Goal: Navigation & Orientation: Find specific page/section

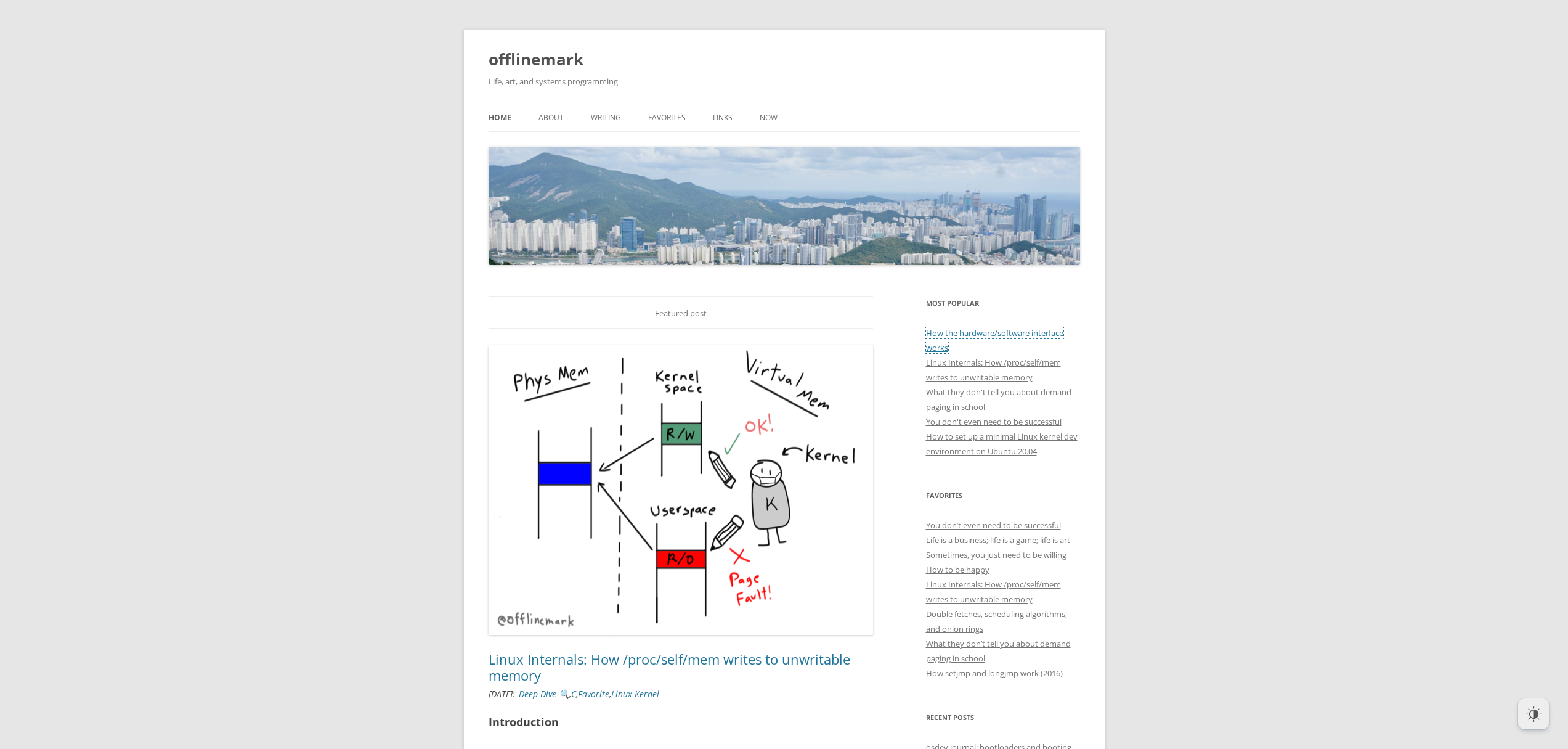
click at [1004, 330] on link "How the hardware/software interface works" at bounding box center [994, 340] width 137 height 26
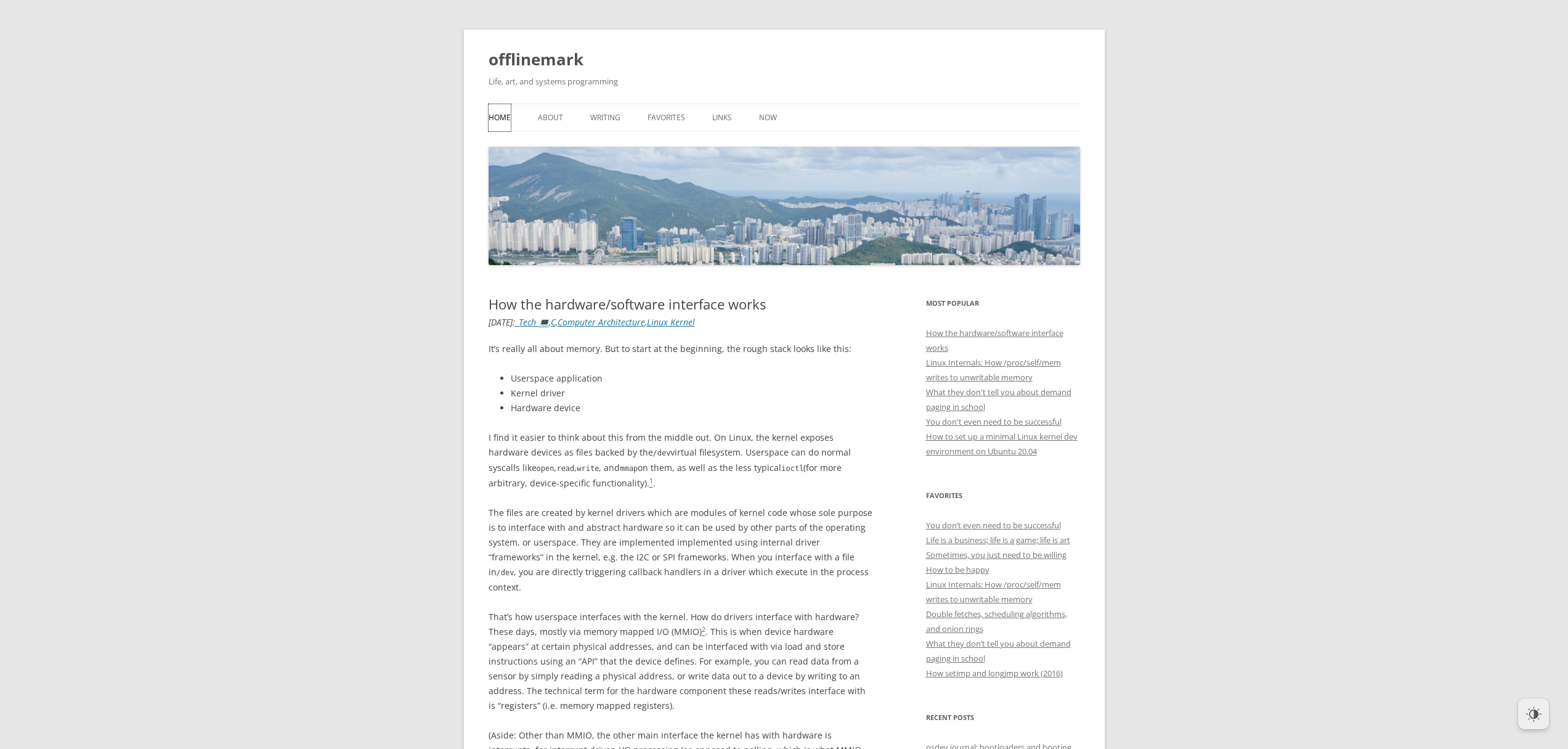
click at [502, 117] on link "Home" at bounding box center [499, 117] width 22 height 27
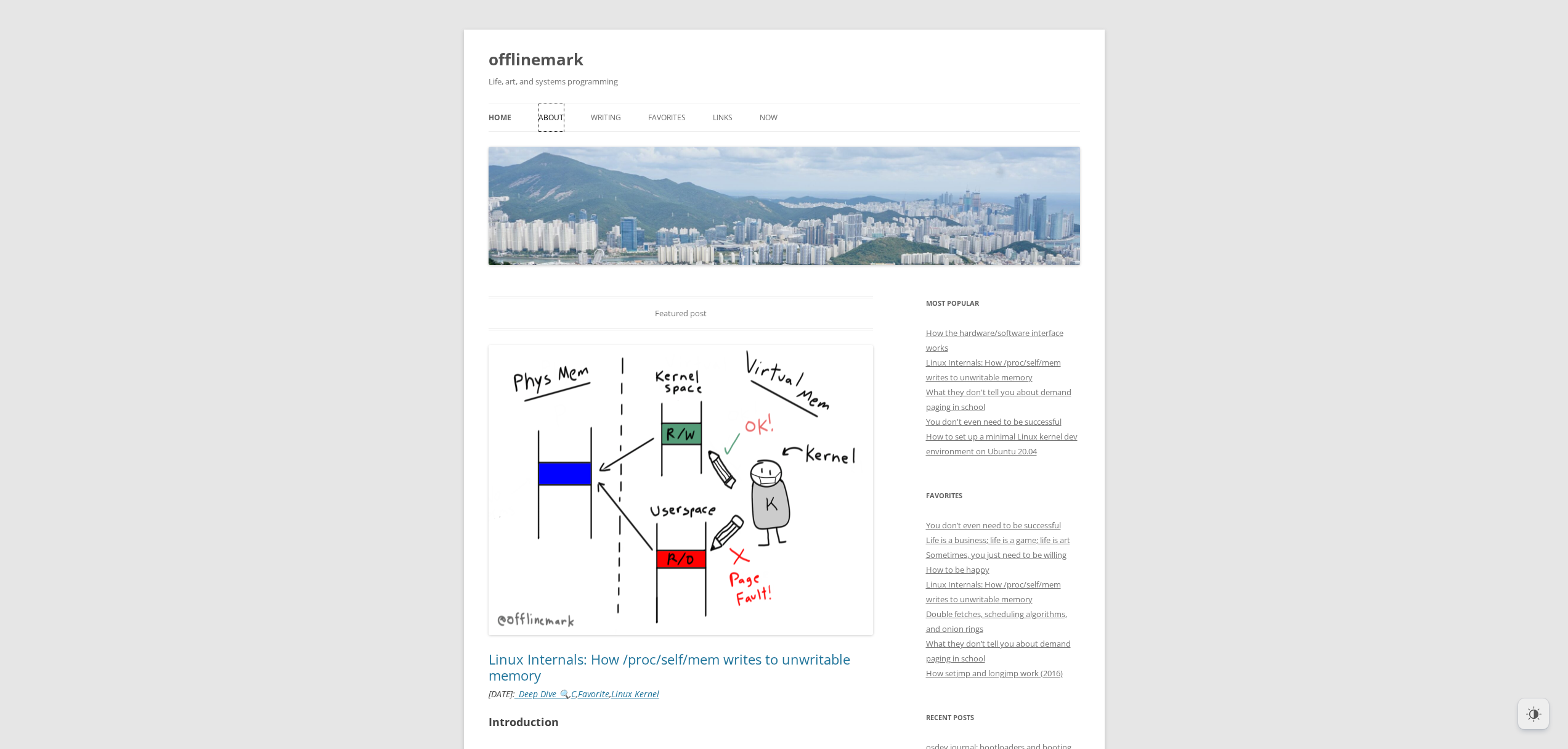
click at [554, 116] on link "About" at bounding box center [550, 117] width 25 height 27
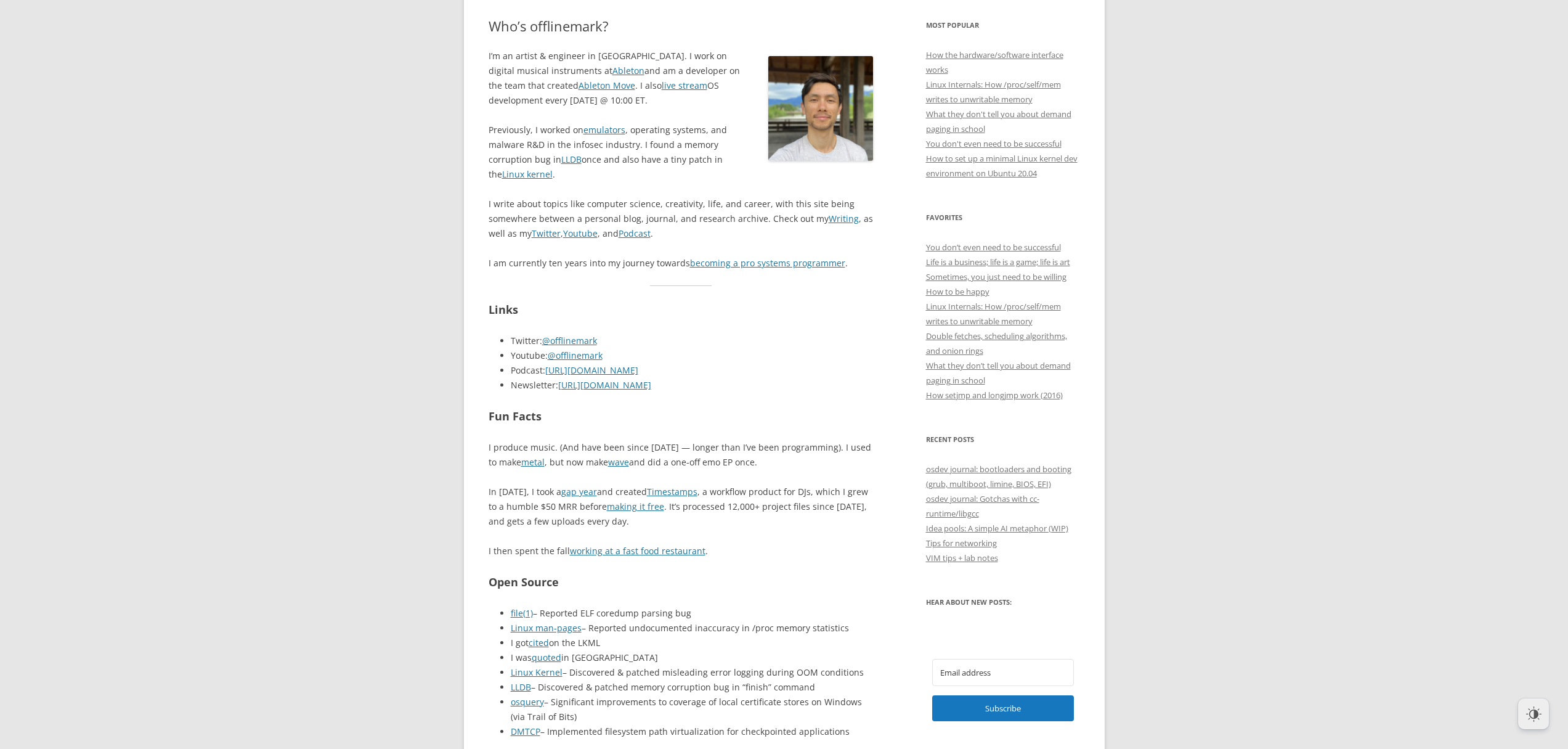
scroll to position [370, 0]
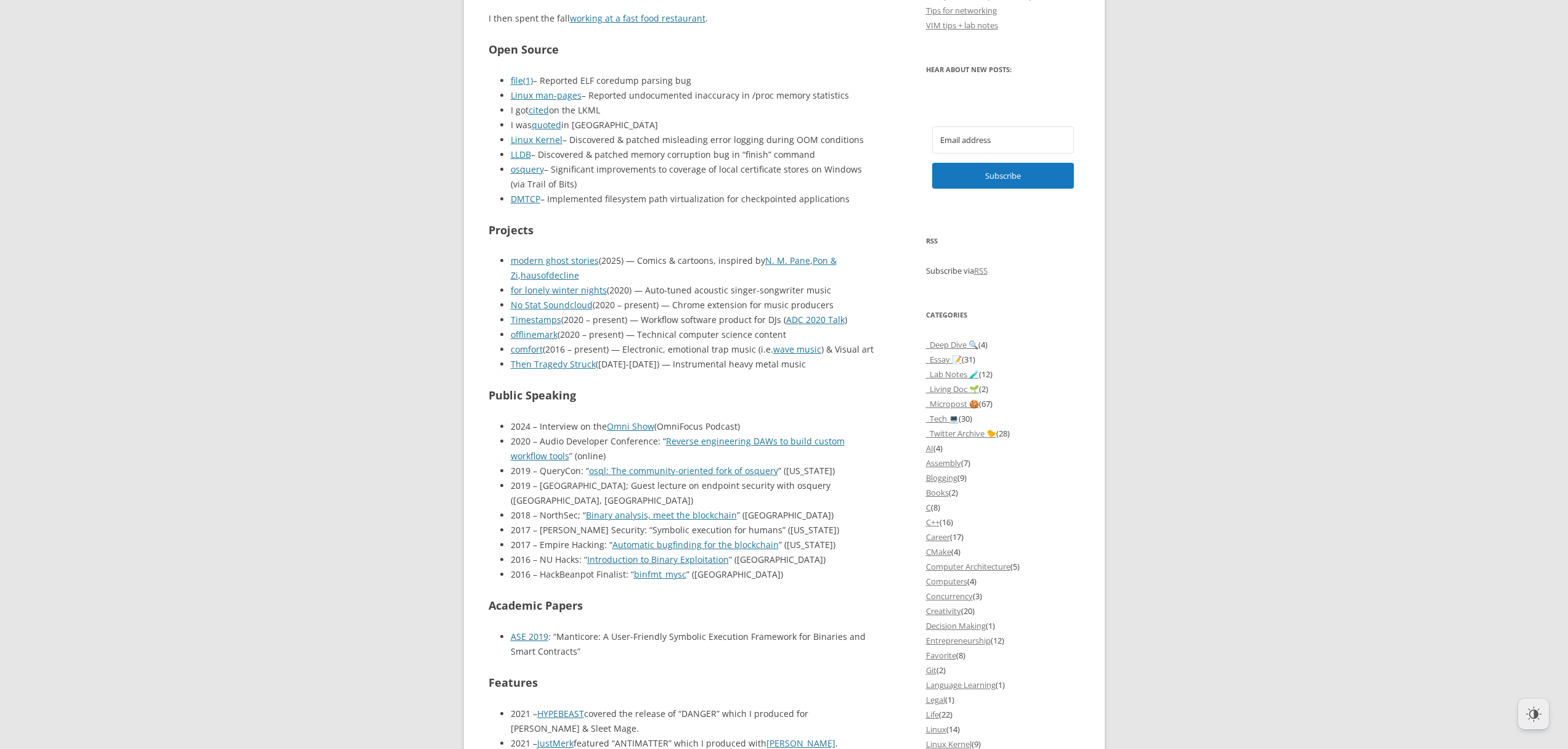
scroll to position [818, 0]
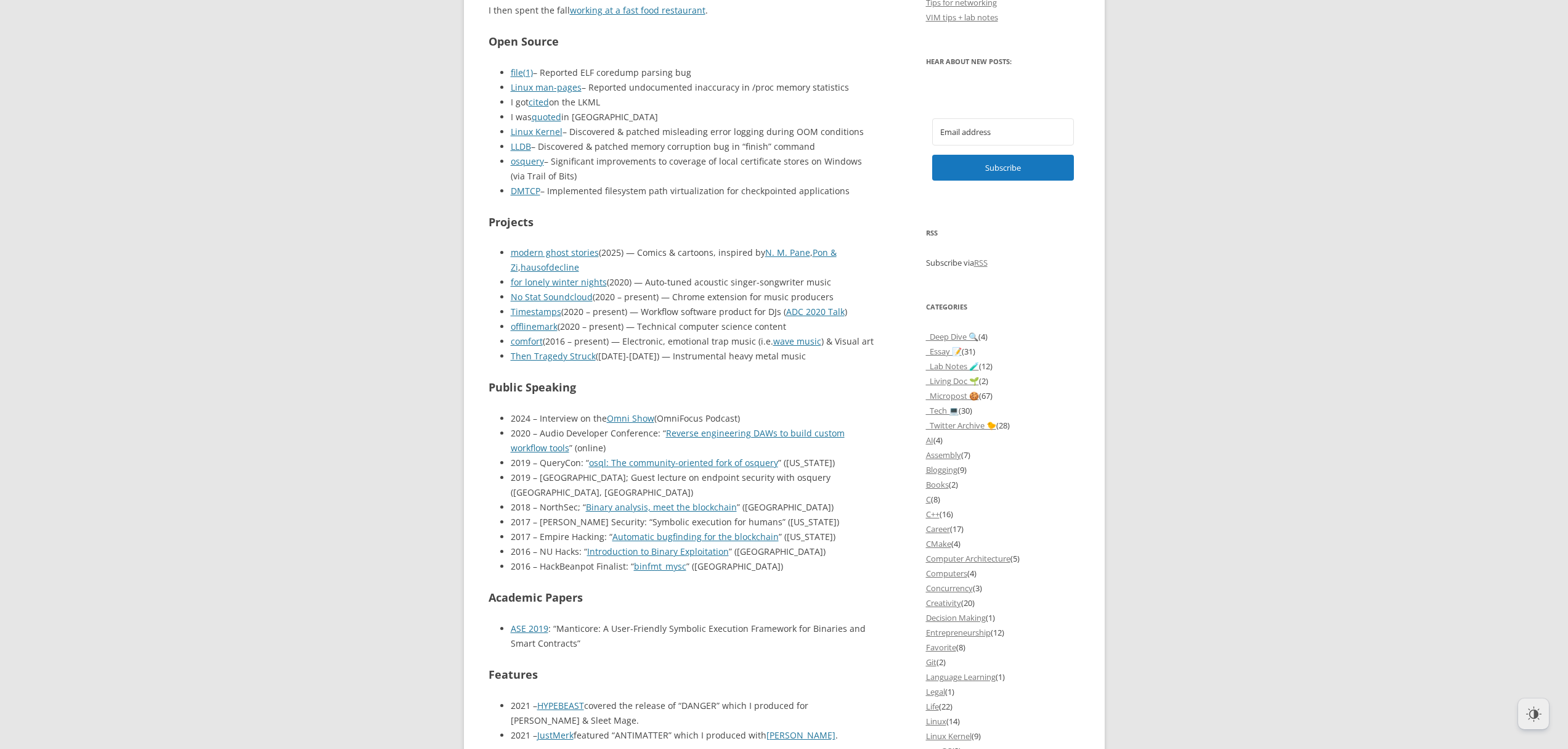
click at [874, 542] on div "Who’s offlinemark? I’m an artist & engineer in Berlin. I work on digital musica…" at bounding box center [784, 635] width 591 height 2345
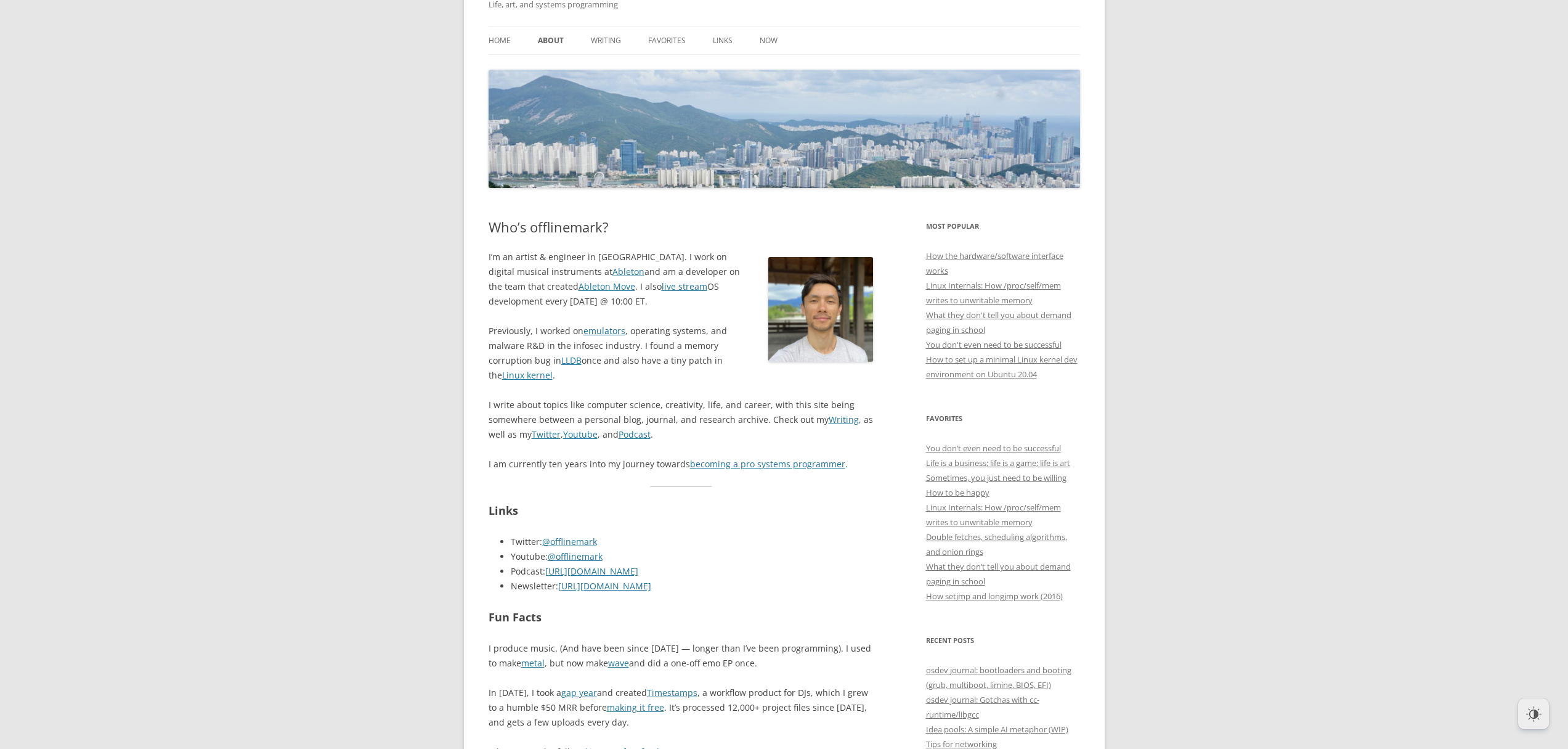
scroll to position [0, 0]
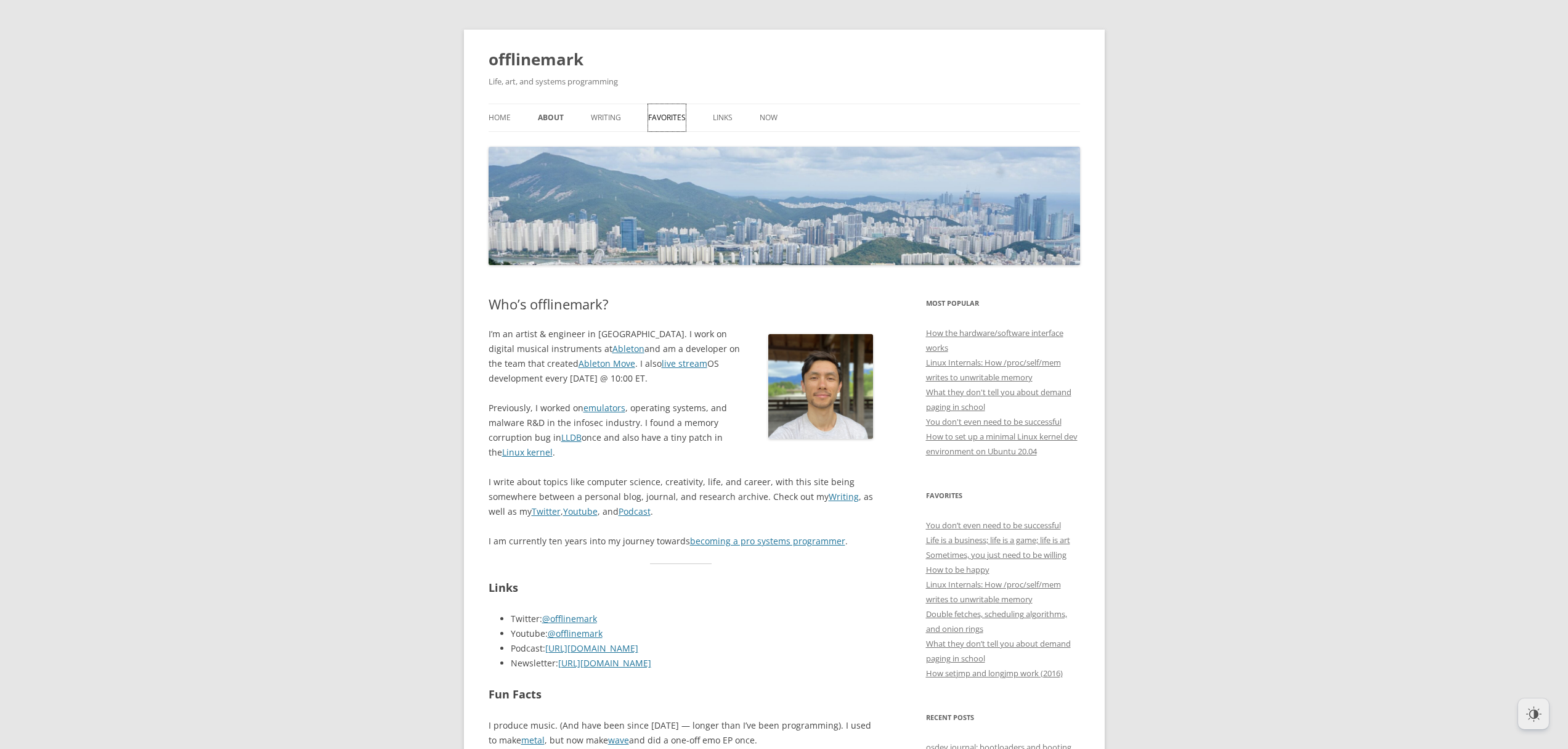
click at [663, 120] on link "Favorites" at bounding box center [667, 117] width 37 height 27
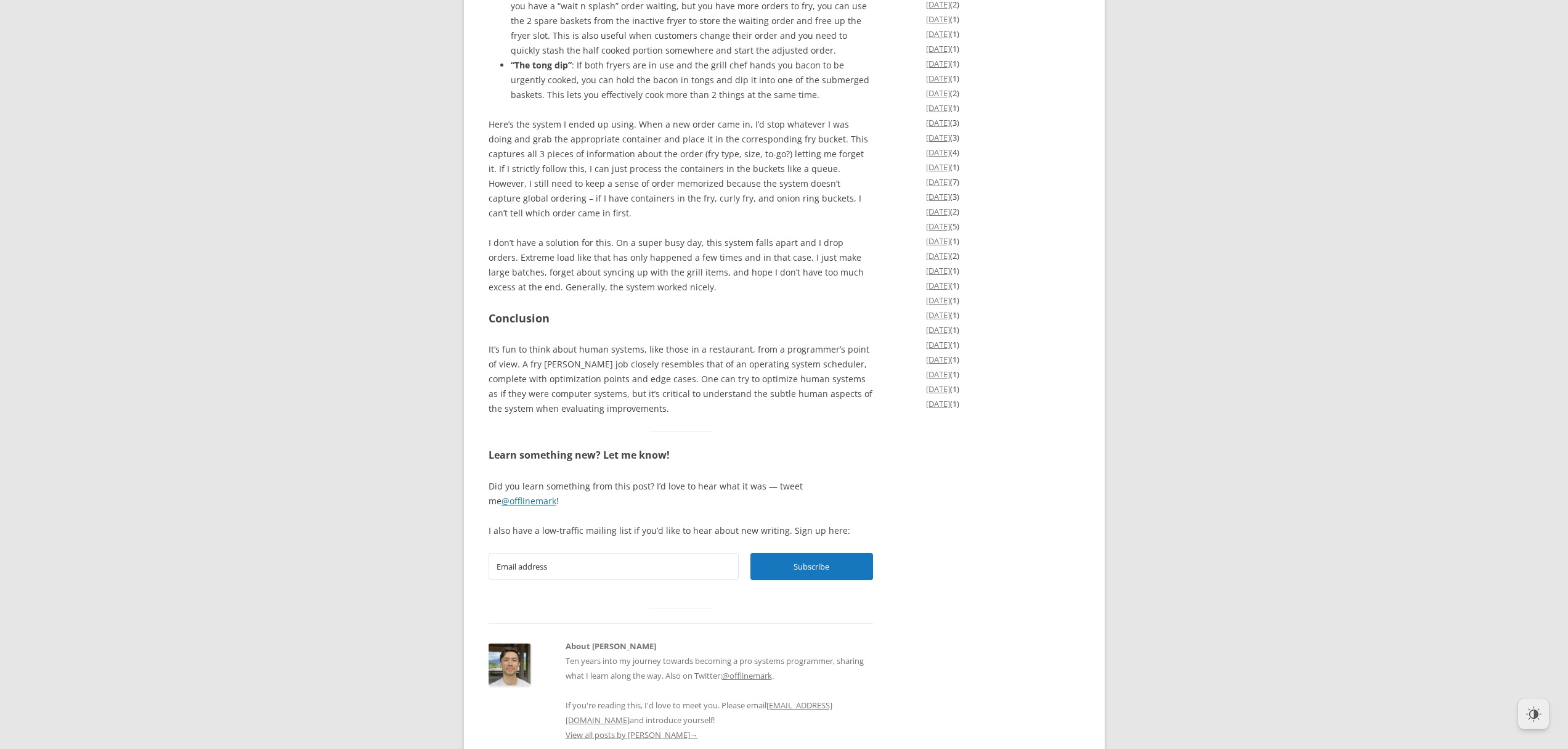
scroll to position [2191, 0]
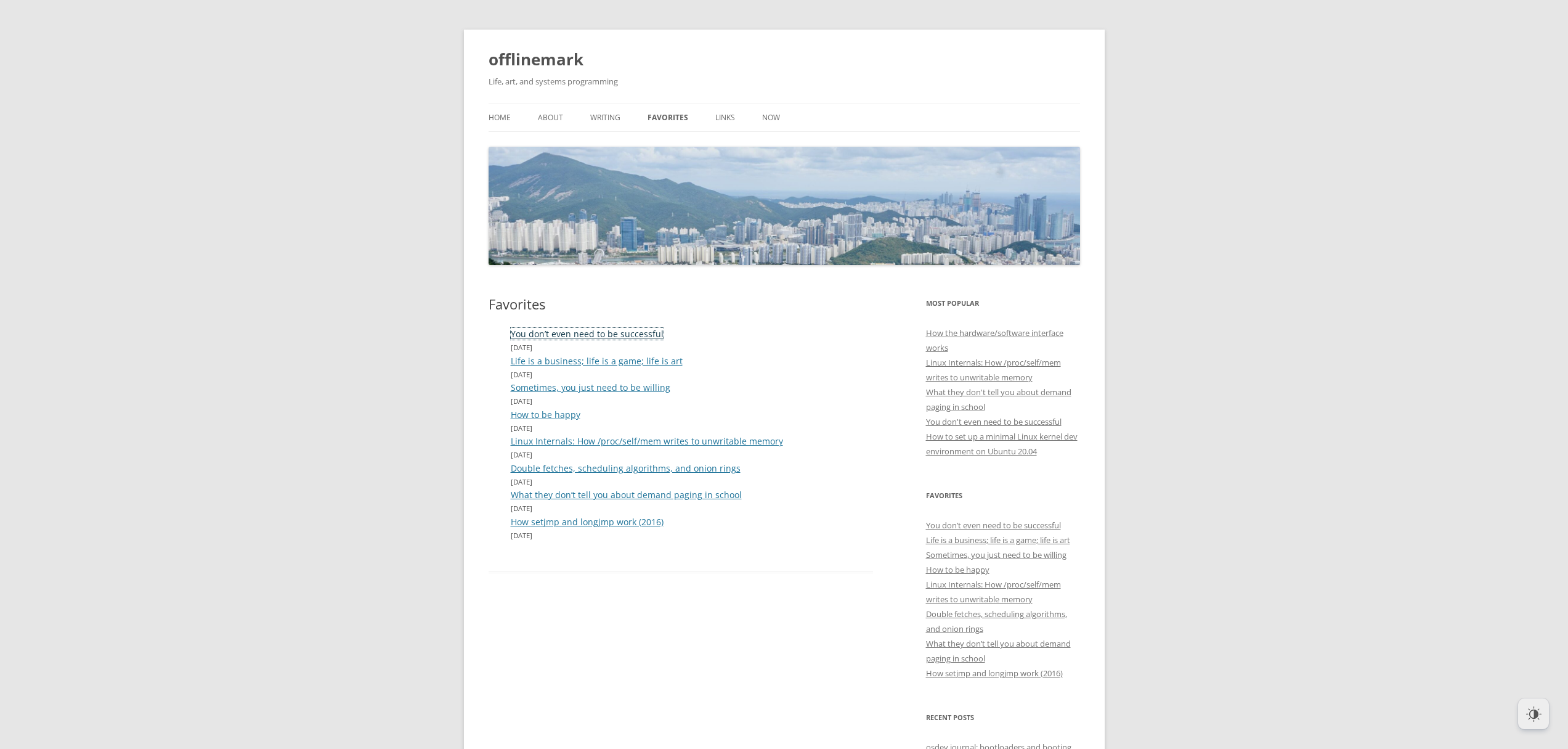
click at [621, 336] on link "You don’t even need to be successful" at bounding box center [587, 333] width 153 height 11
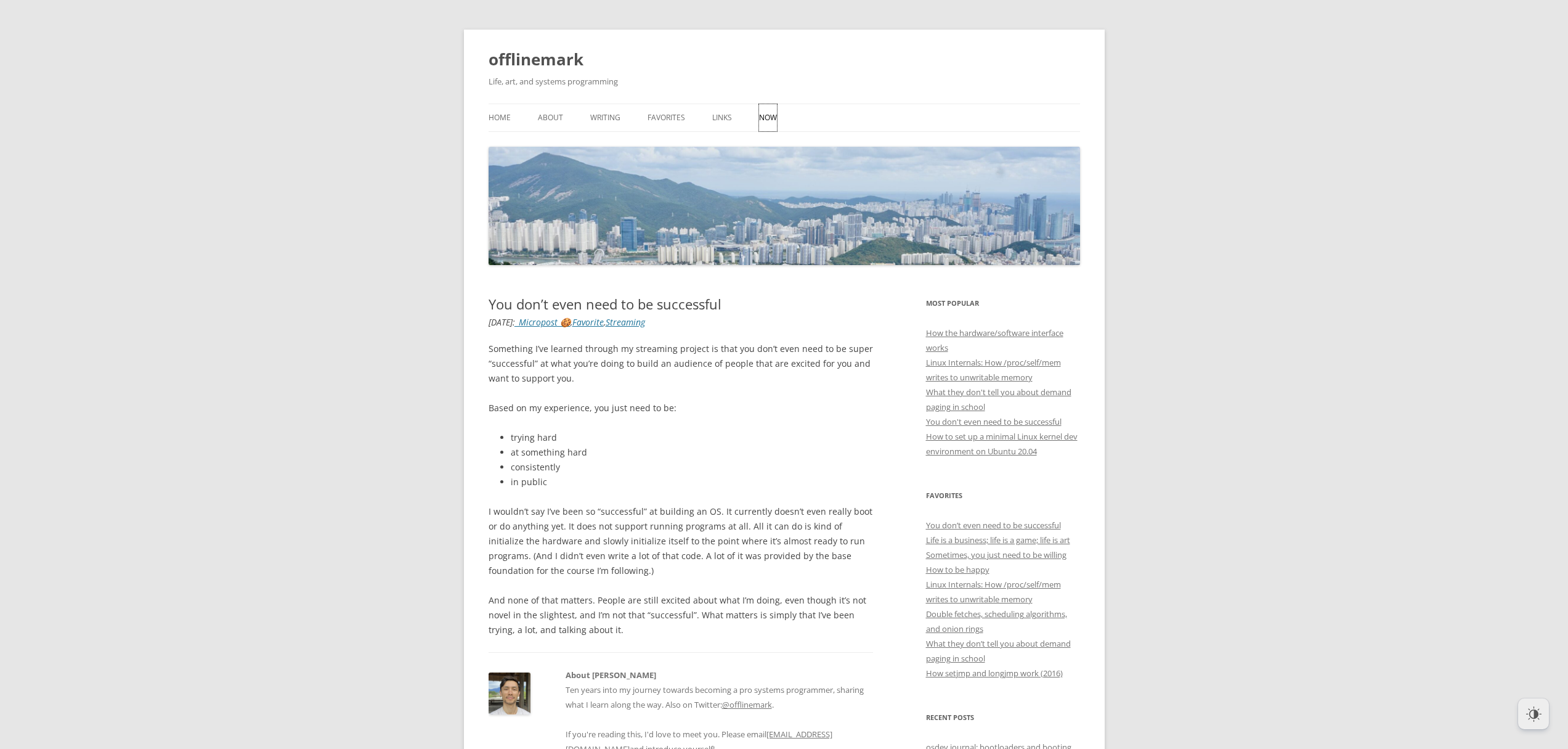
click at [759, 115] on link "Now" at bounding box center [768, 117] width 18 height 27
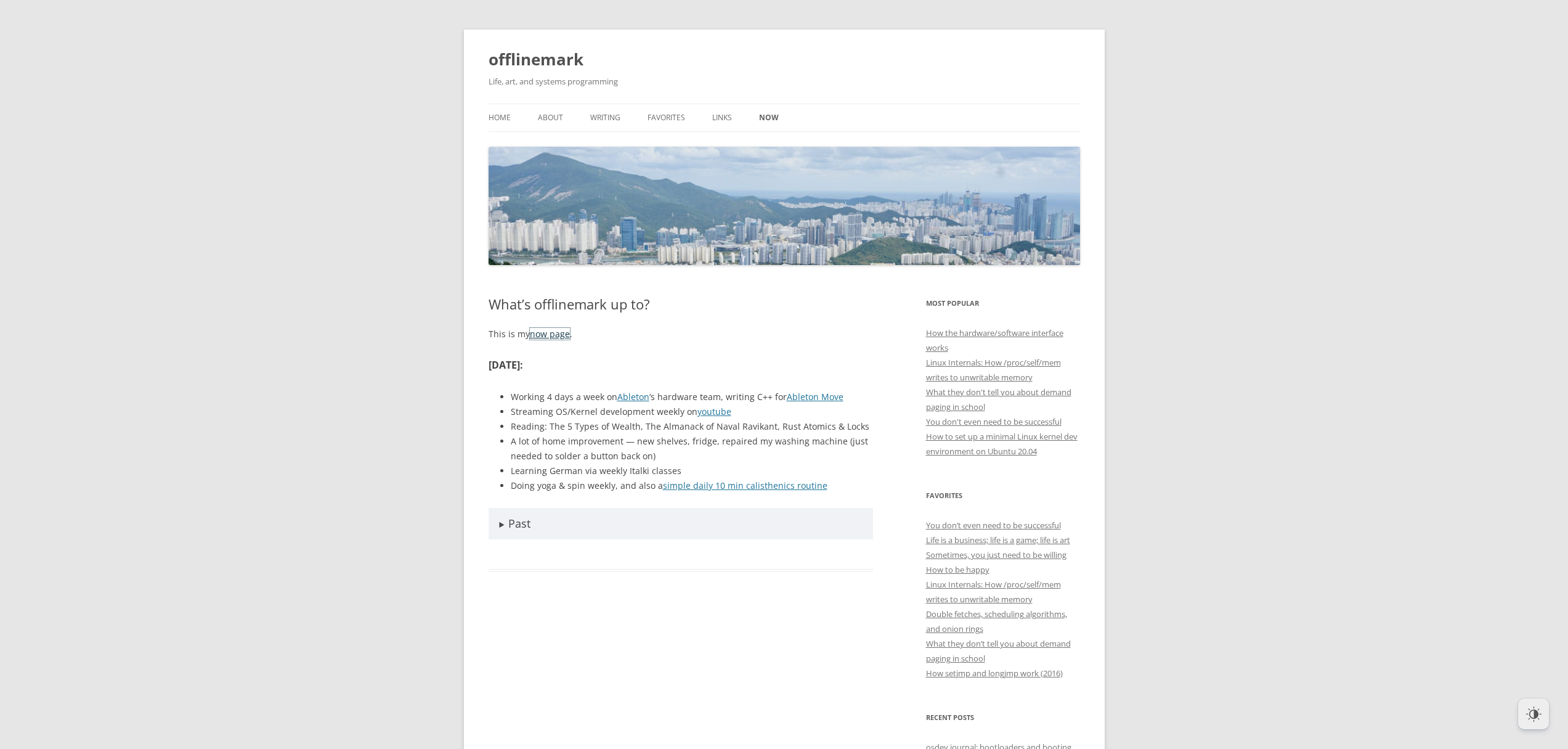
click at [556, 336] on link "now page" at bounding box center [549, 333] width 40 height 11
click at [639, 530] on summary "Past" at bounding box center [681, 523] width 385 height 32
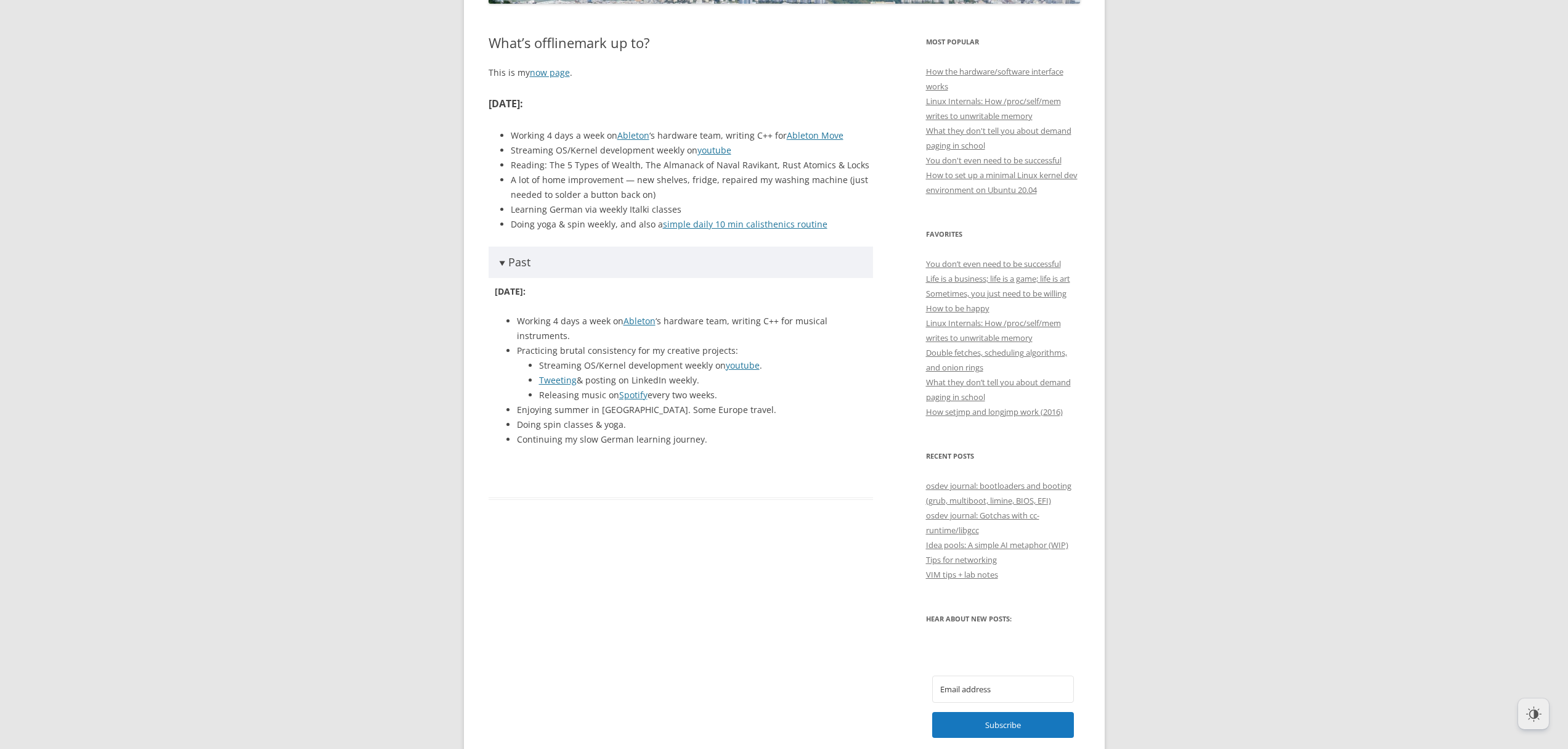
scroll to position [340, 0]
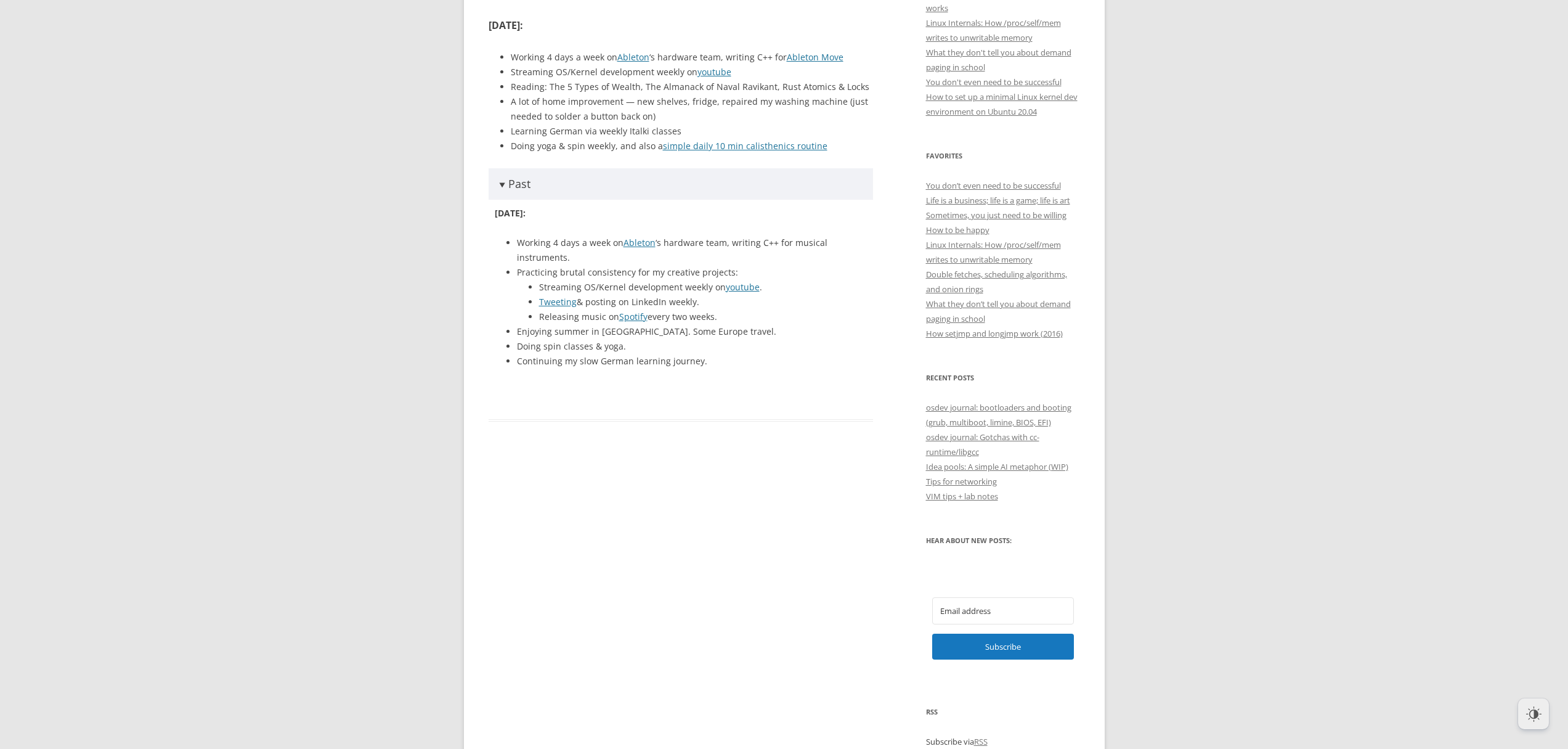
click at [723, 421] on div "What’s offlinemark up to? This is my now page . March 2025 : Working 4 days a w…" at bounding box center [681, 211] width 385 height 510
click at [574, 194] on summary "Past" at bounding box center [681, 184] width 385 height 32
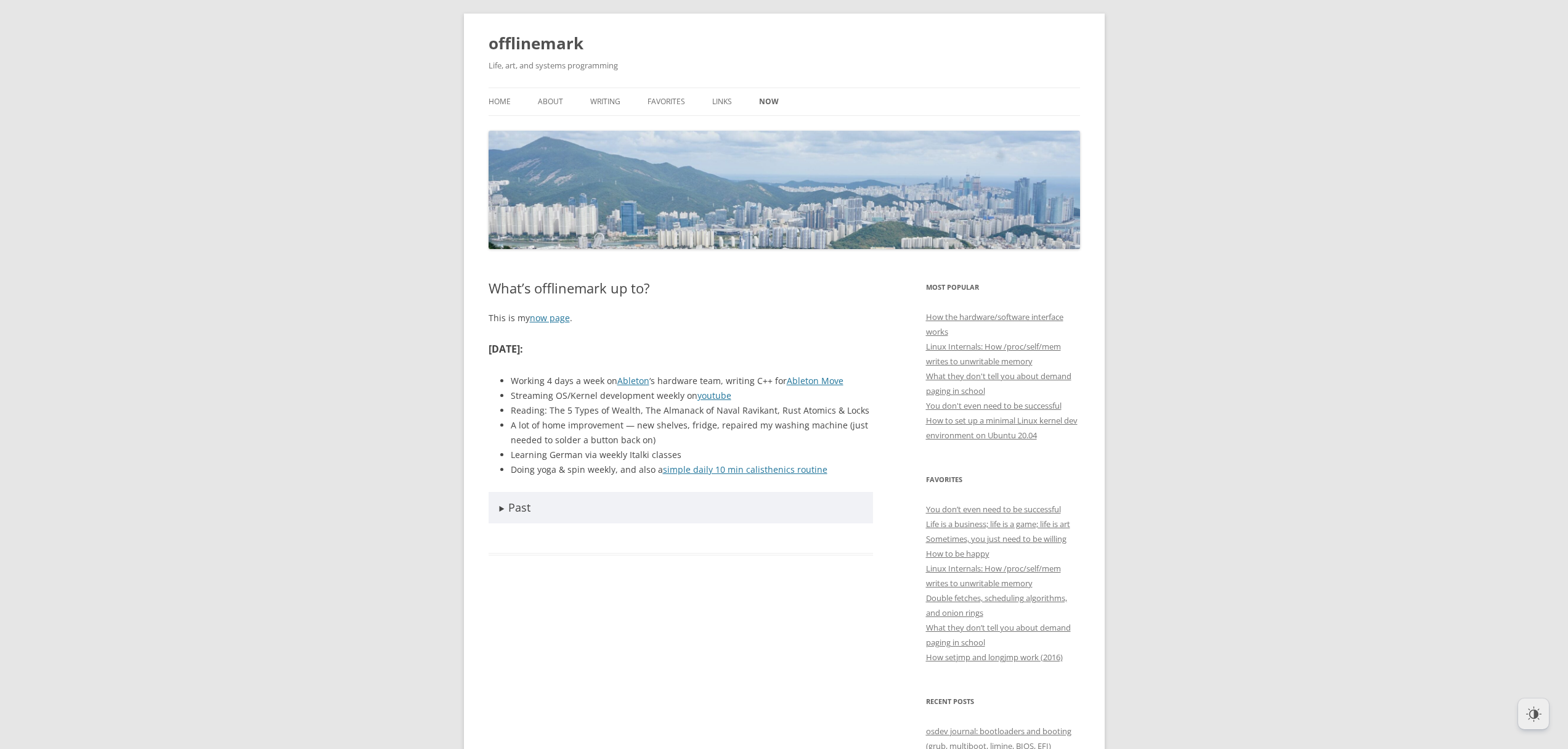
scroll to position [0, 0]
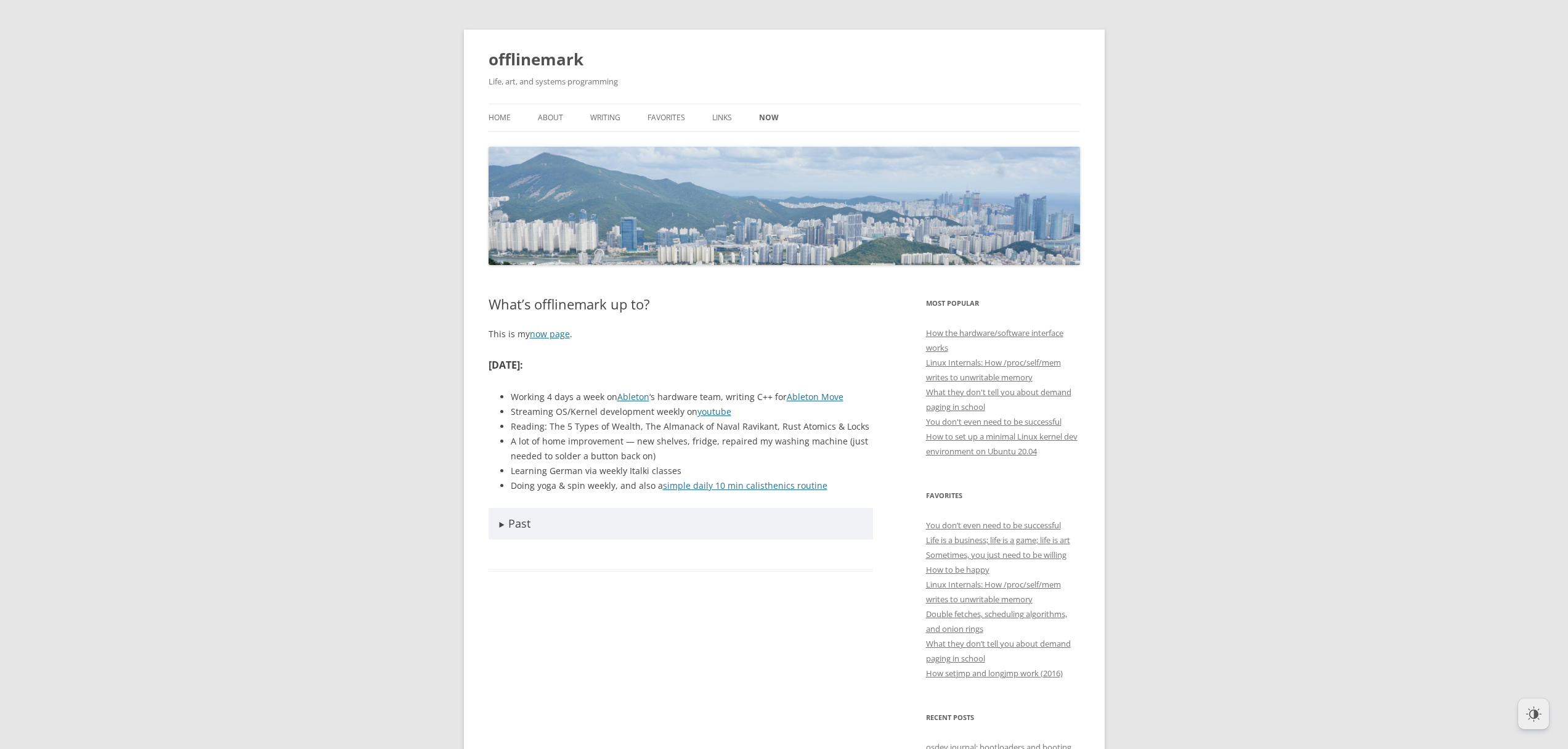
click at [705, 120] on ul "Home About Writing Favorites Links Now" at bounding box center [784, 117] width 591 height 28
click at [720, 118] on link "Links" at bounding box center [722, 117] width 20 height 27
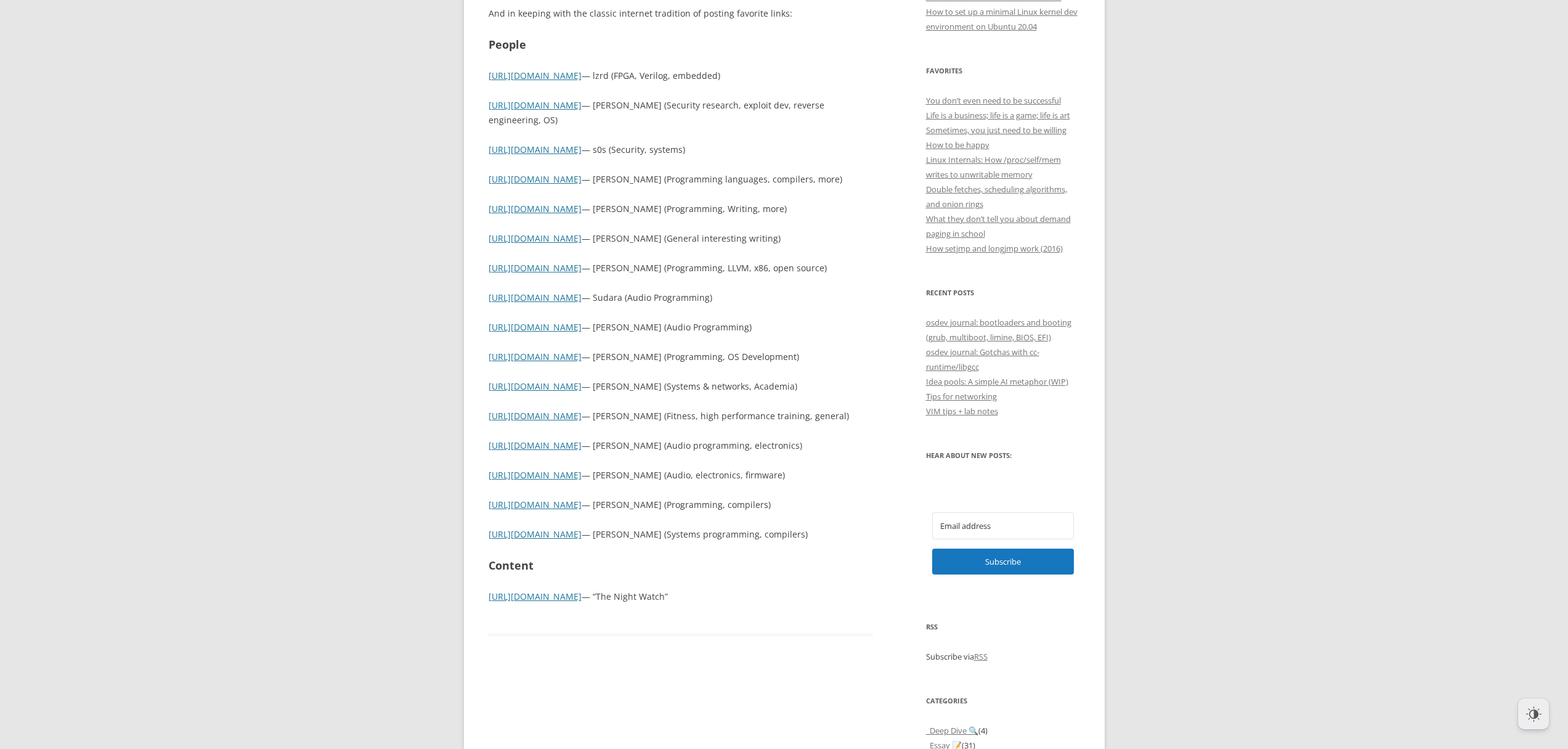
scroll to position [438, 0]
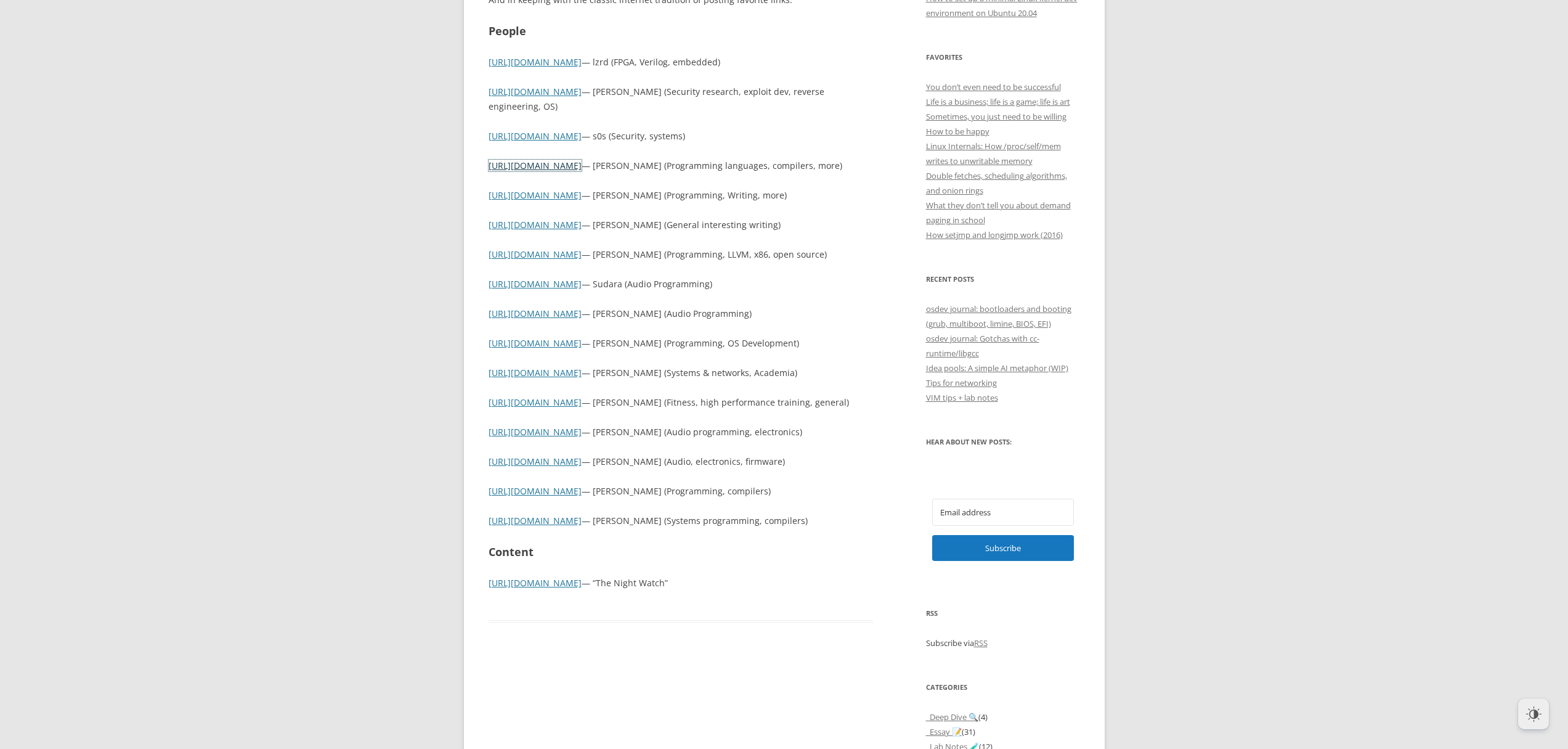
click at [548, 166] on link "https://healeycodes.com" at bounding box center [535, 165] width 93 height 11
